Goal: Task Accomplishment & Management: Manage account settings

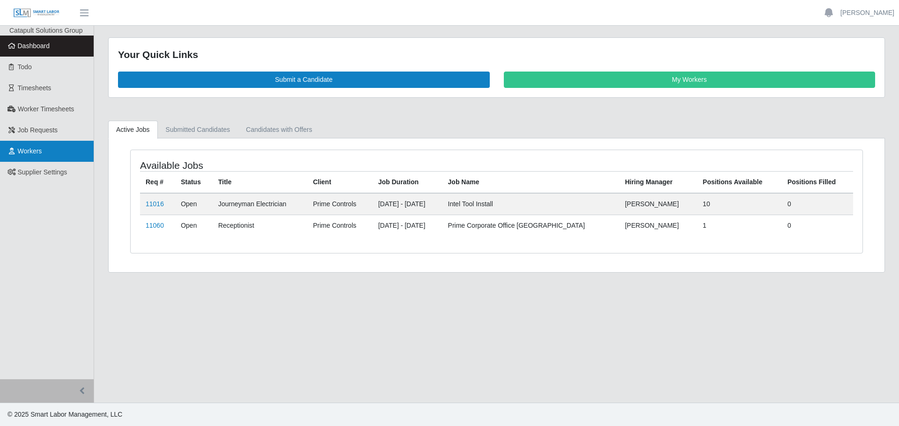
click at [29, 150] on span "Workers" at bounding box center [30, 150] width 24 height 7
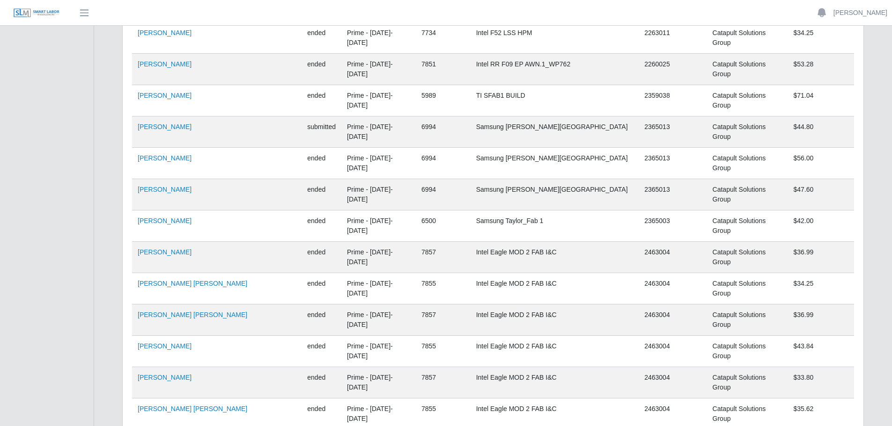
scroll to position [50171, 0]
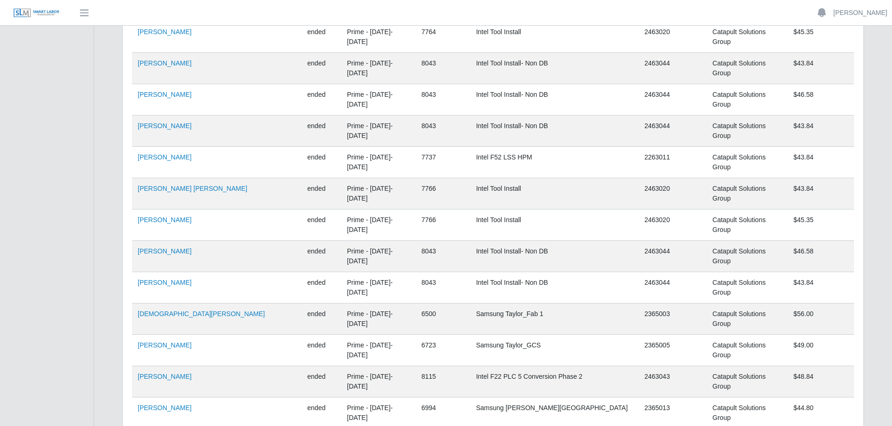
scroll to position [51764, 0]
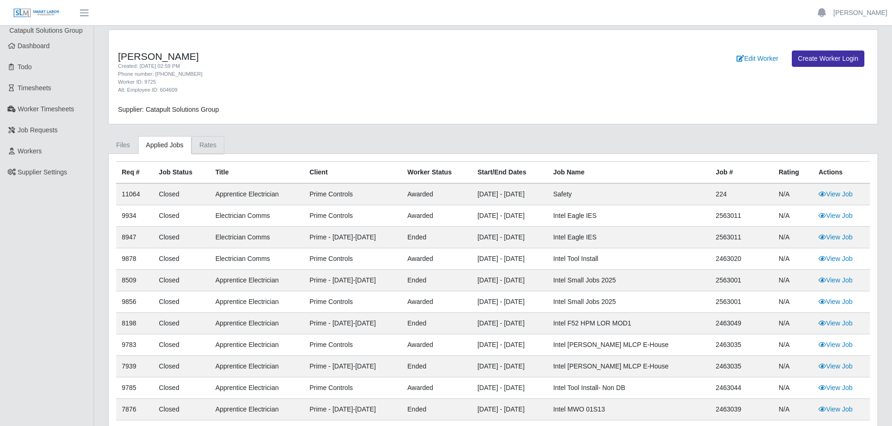
click at [203, 141] on link "Rates" at bounding box center [207, 145] width 33 height 18
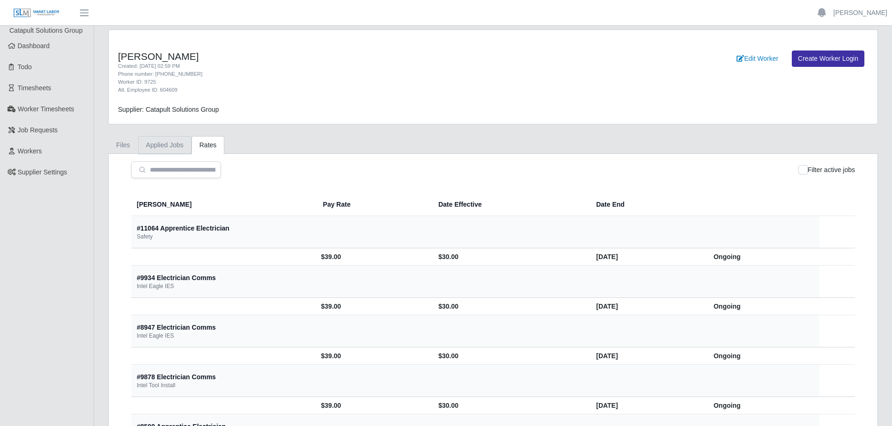
click at [158, 148] on link "Applied Jobs" at bounding box center [164, 145] width 53 height 18
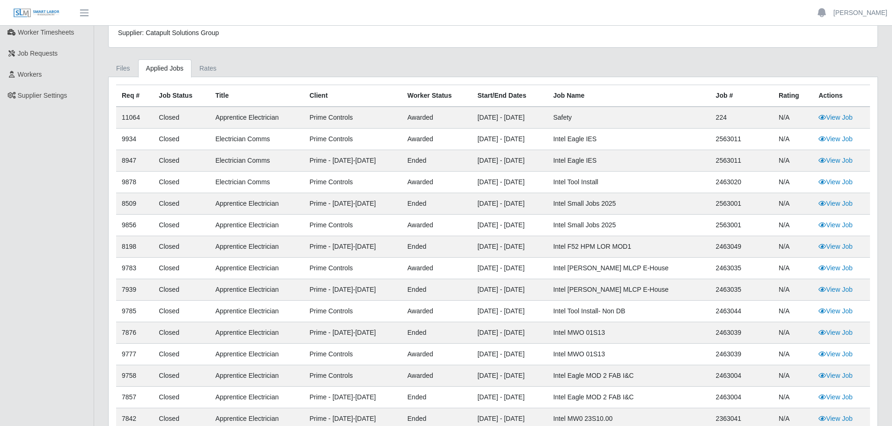
scroll to position [94, 0]
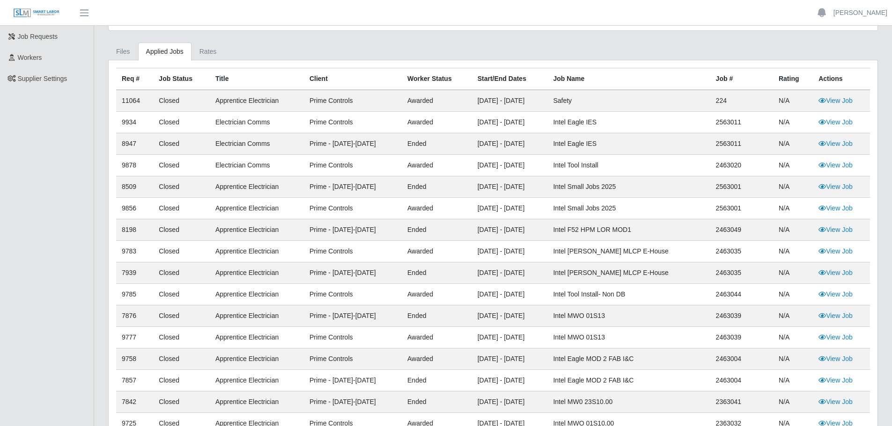
click at [855, 254] on td "View Job" at bounding box center [841, 252] width 57 height 22
click at [839, 253] on link "View Job" at bounding box center [835, 251] width 34 height 7
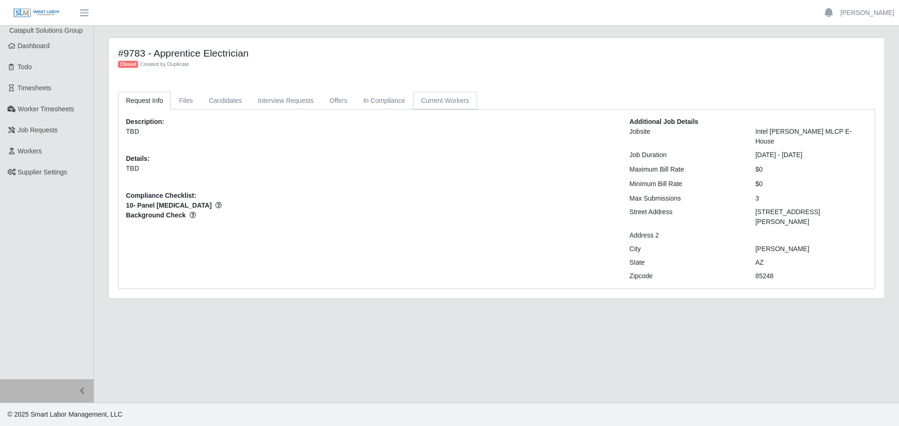
click at [432, 102] on link "Current Workers" at bounding box center [445, 101] width 64 height 18
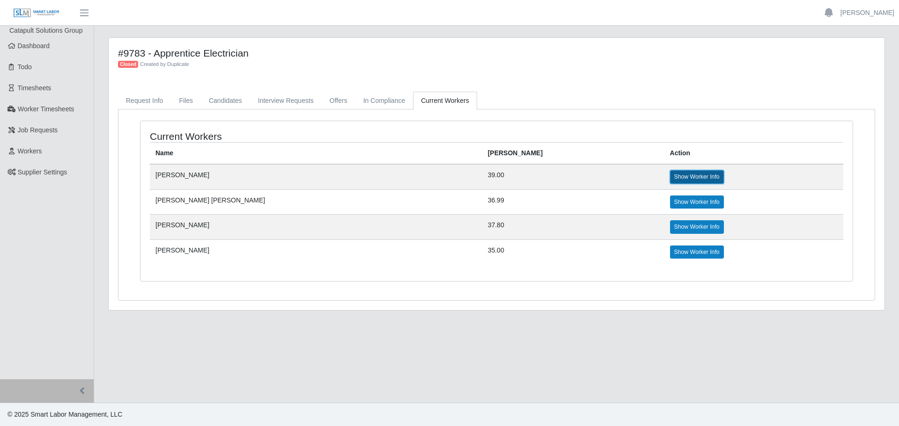
click at [670, 176] on link "Show Worker Info" at bounding box center [697, 176] width 54 height 13
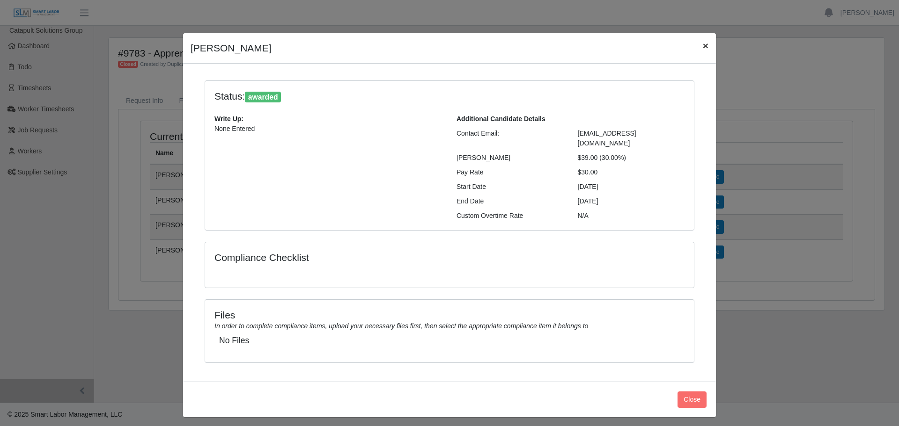
click at [707, 47] on span "×" at bounding box center [706, 45] width 6 height 11
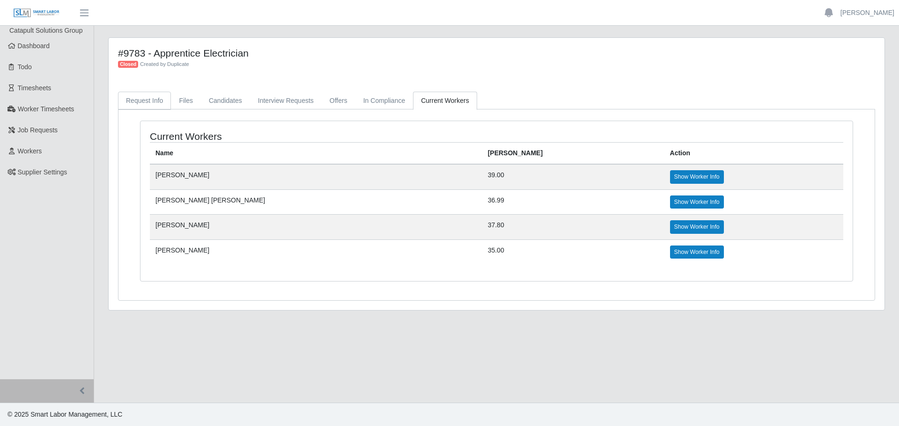
click at [149, 103] on link "Request Info" at bounding box center [144, 101] width 53 height 18
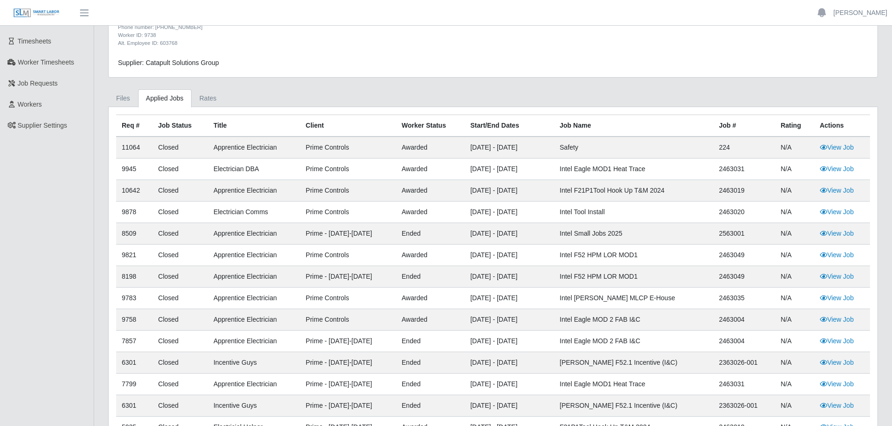
scroll to position [140, 0]
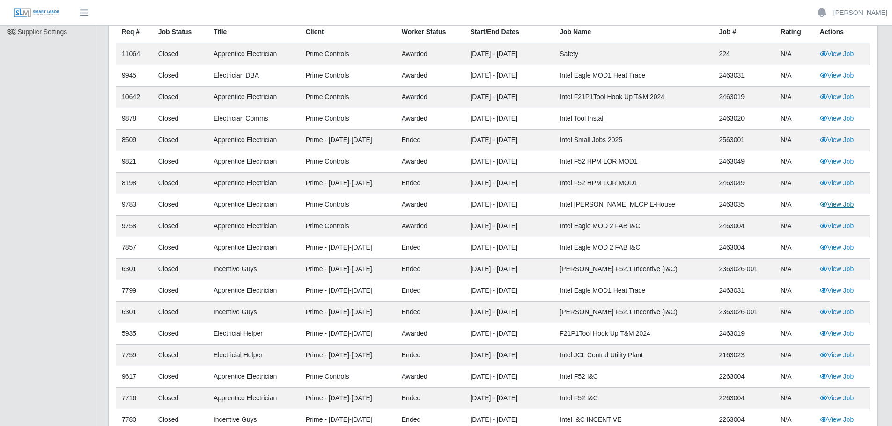
click at [837, 202] on link "View Job" at bounding box center [837, 204] width 34 height 7
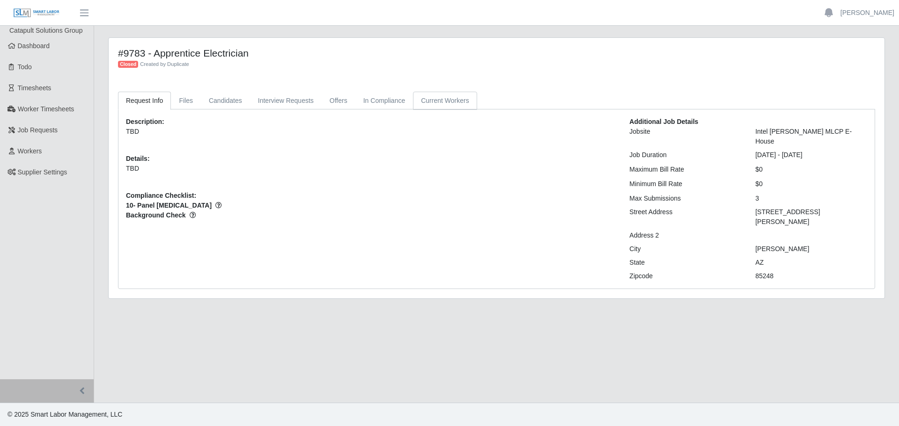
click at [451, 93] on link "Current Workers" at bounding box center [445, 101] width 64 height 18
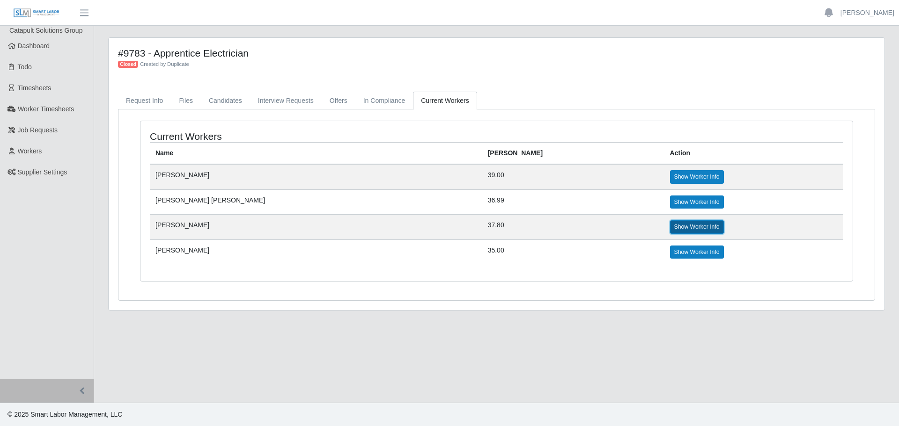
click at [670, 229] on link "Show Worker Info" at bounding box center [697, 226] width 54 height 13
